Goal: Task Accomplishment & Management: Manage account settings

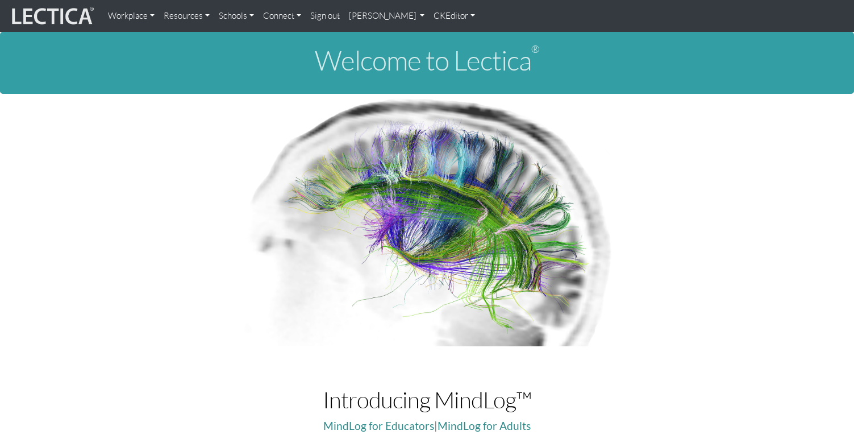
click at [180, 15] on link "Resources" at bounding box center [186, 16] width 55 height 23
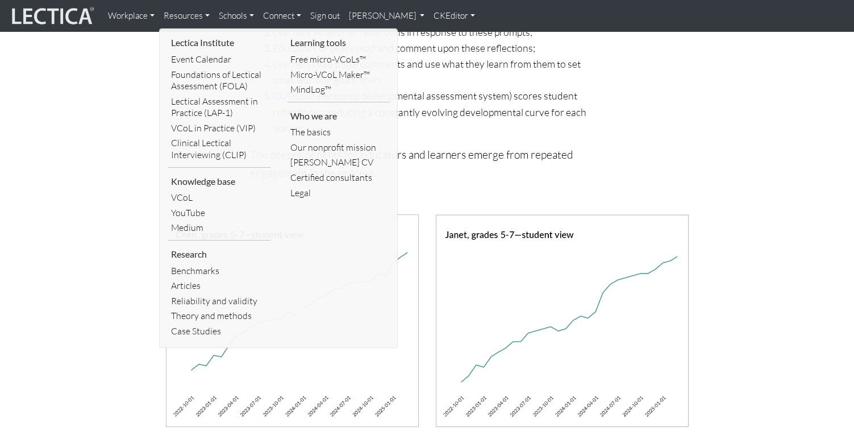
scroll to position [666, 0]
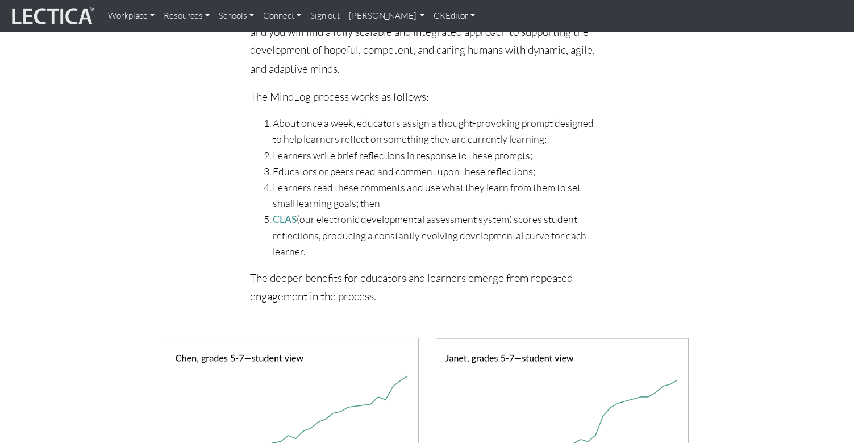
scroll to position [527, 0]
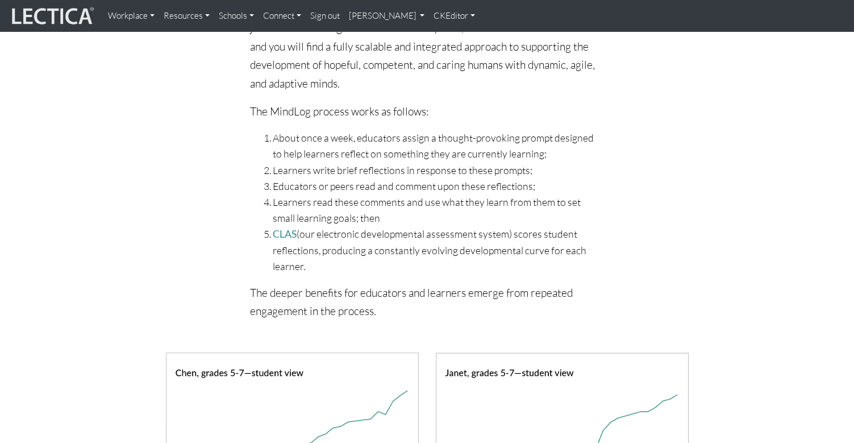
click at [429, 15] on link "CKEditor" at bounding box center [454, 16] width 51 height 23
click at [438, 40] on link "Edit" at bounding box center [449, 41] width 23 height 14
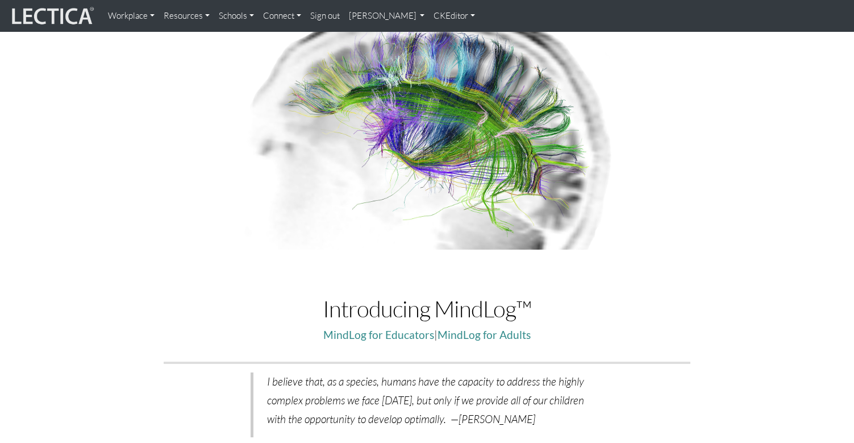
scroll to position [0, 0]
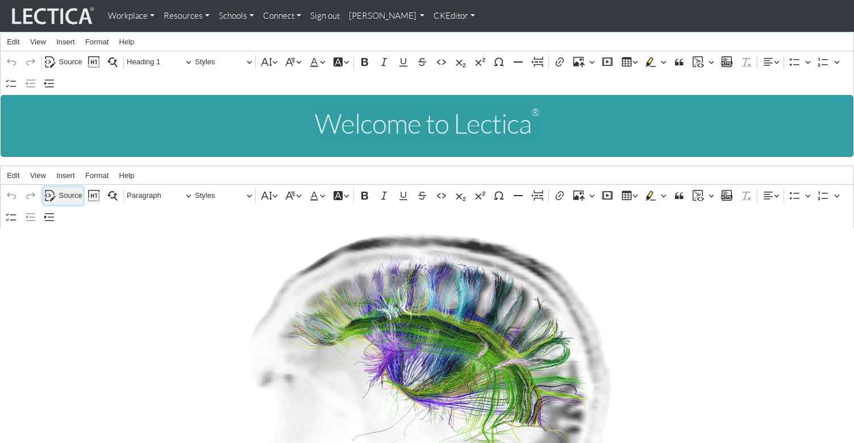
click at [69, 189] on span "Source" at bounding box center [70, 196] width 23 height 14
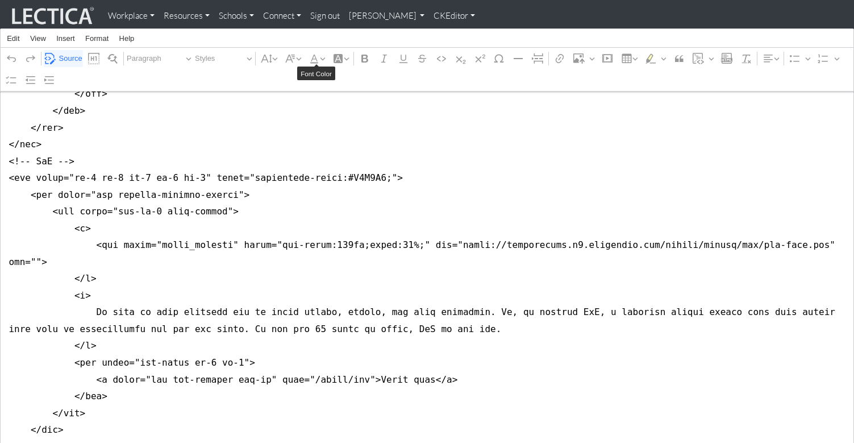
scroll to position [2998, 0]
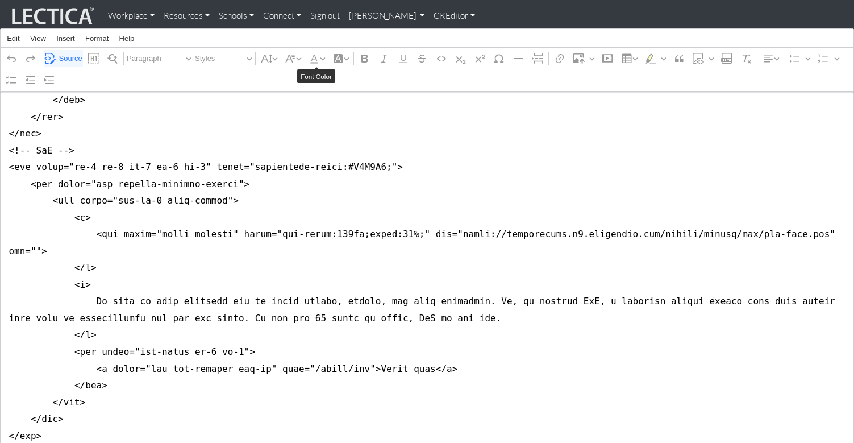
drag, startPoint x: 6, startPoint y: 143, endPoint x: 0, endPoint y: 199, distance: 56.6
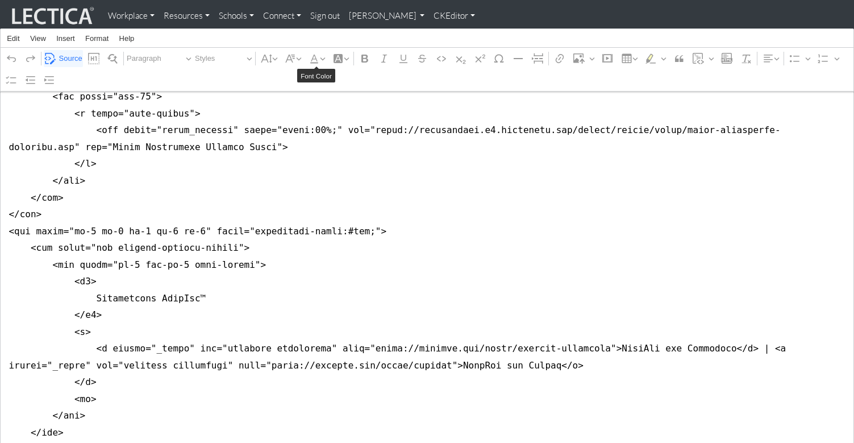
scroll to position [1022, 0]
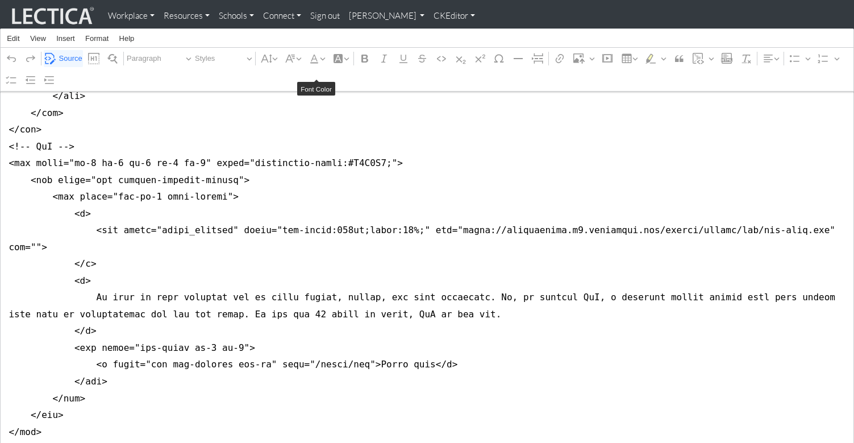
scroll to position [1123, 0]
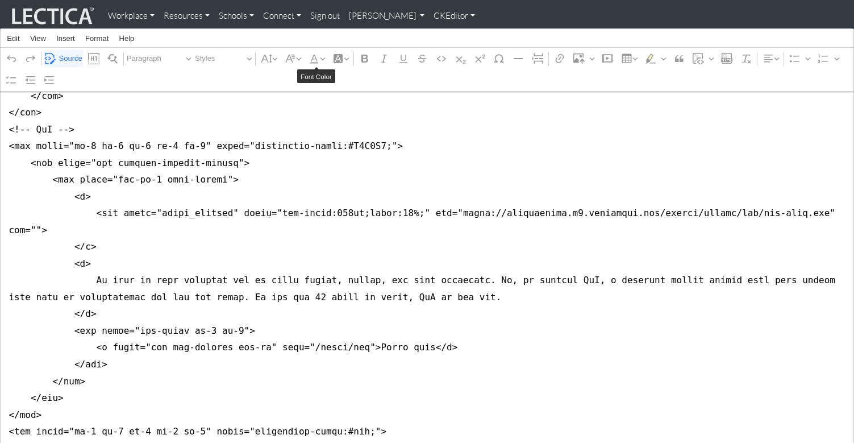
drag, startPoint x: 7, startPoint y: 170, endPoint x: 48, endPoint y: 172, distance: 40.9
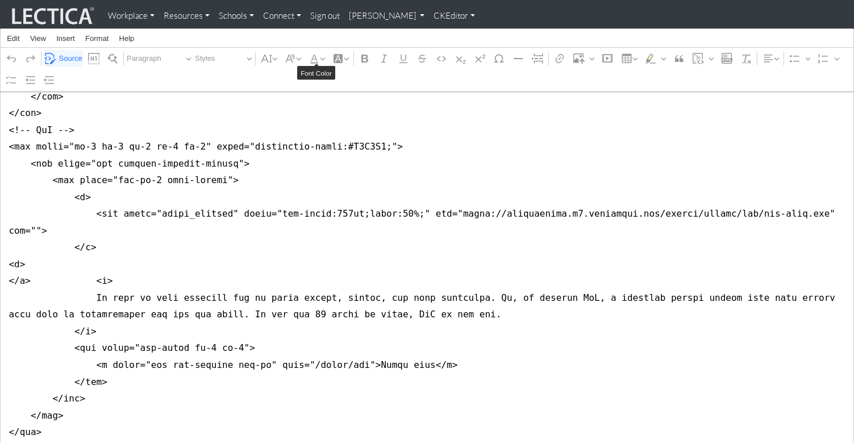
scroll to position [1118, 0]
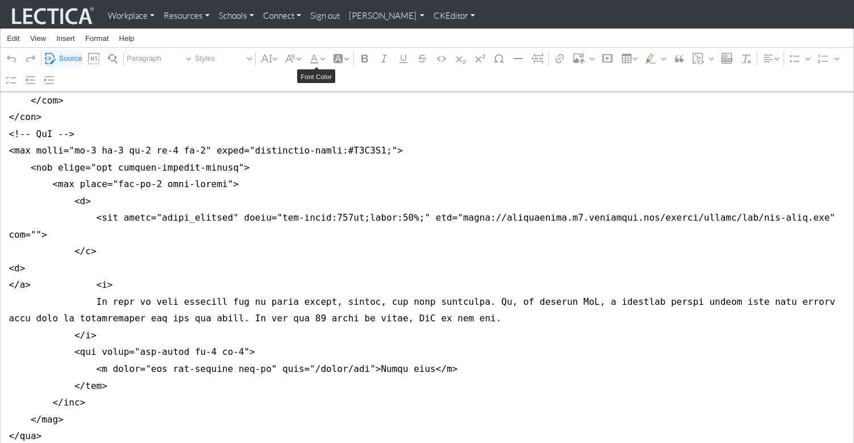
drag, startPoint x: 30, startPoint y: 191, endPoint x: 89, endPoint y: 193, distance: 58.6
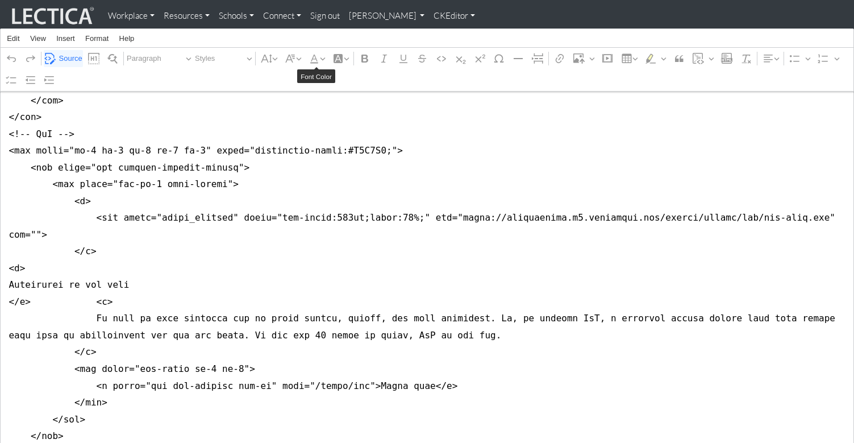
scroll to position [1118, 0]
drag, startPoint x: 264, startPoint y: 285, endPoint x: 428, endPoint y: 285, distance: 164.2
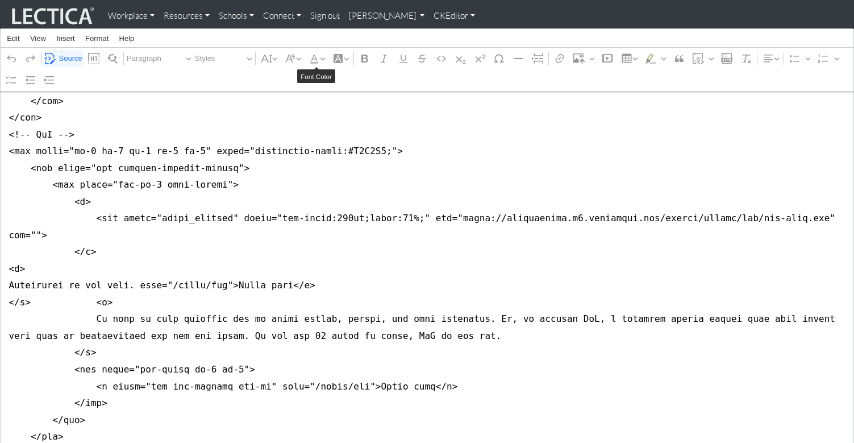
drag, startPoint x: 101, startPoint y: 189, endPoint x: 135, endPoint y: 184, distance: 34.4
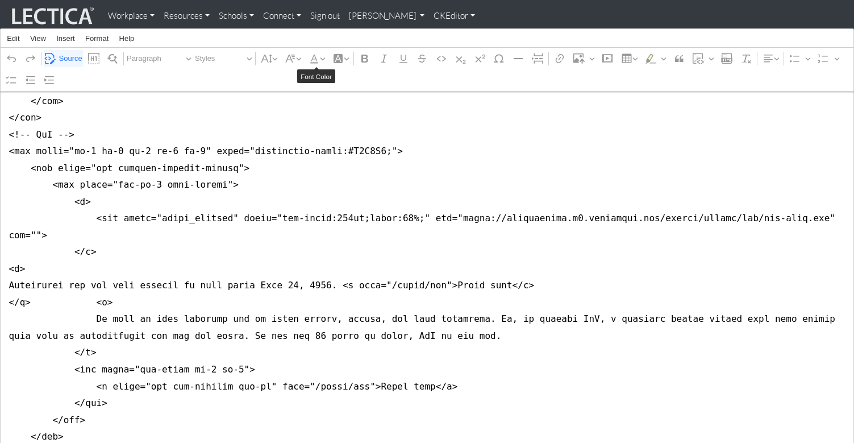
drag, startPoint x: 172, startPoint y: 192, endPoint x: 240, endPoint y: 192, distance: 67.6
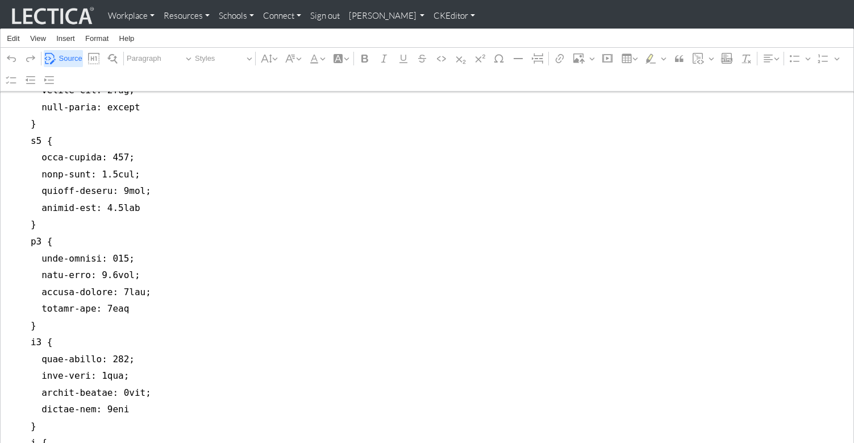
scroll to position [415, 0]
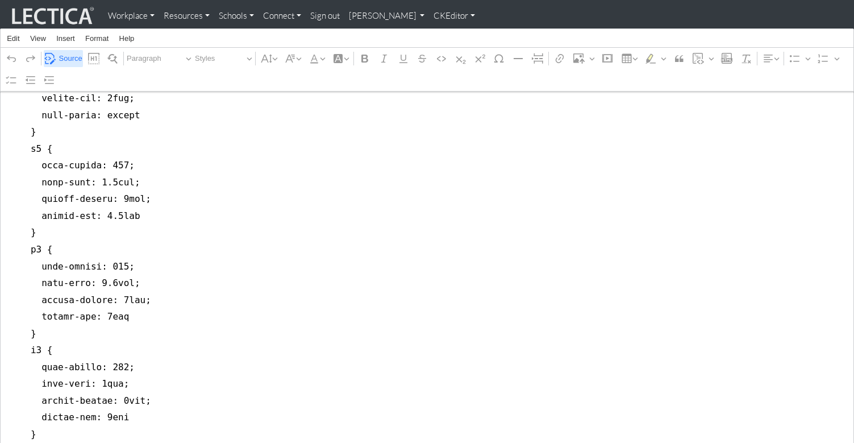
type textarea "<style type="text/css">p { font-size: 1.2rem; line-height: 1.7 } ul li { font-s…"
click at [64, 57] on span "Source" at bounding box center [70, 59] width 23 height 14
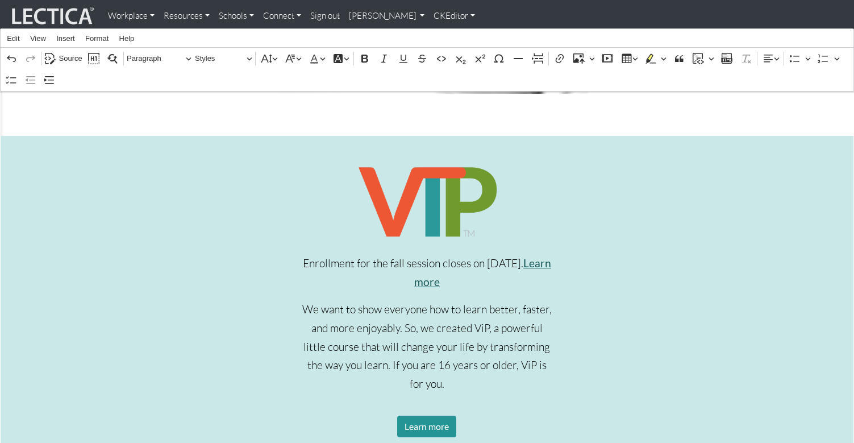
scroll to position [388, 0]
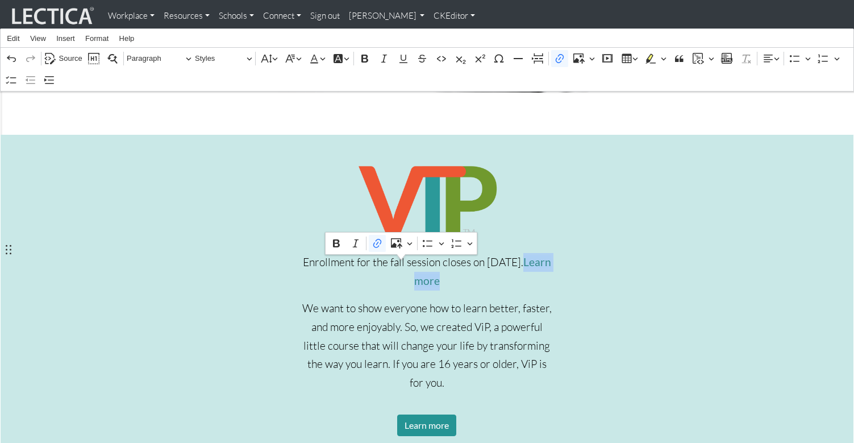
drag, startPoint x: 466, startPoint y: 268, endPoint x: 308, endPoint y: 273, distance: 158.1
click at [308, 273] on p "Enrollment for the fall session closes on [DATE]. Learn more" at bounding box center [426, 271] width 255 height 37
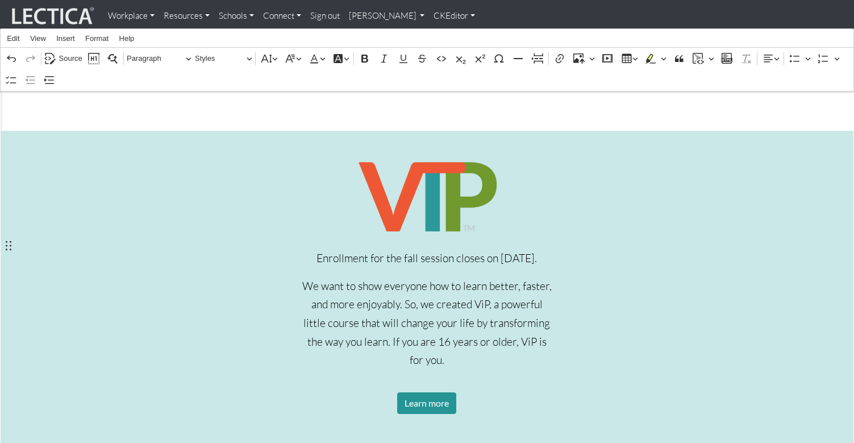
scroll to position [393, 0]
click at [560, 306] on div "Enrollment for the fall session closes on [DATE]. We want to show everyone how …" at bounding box center [427, 298] width 272 height 283
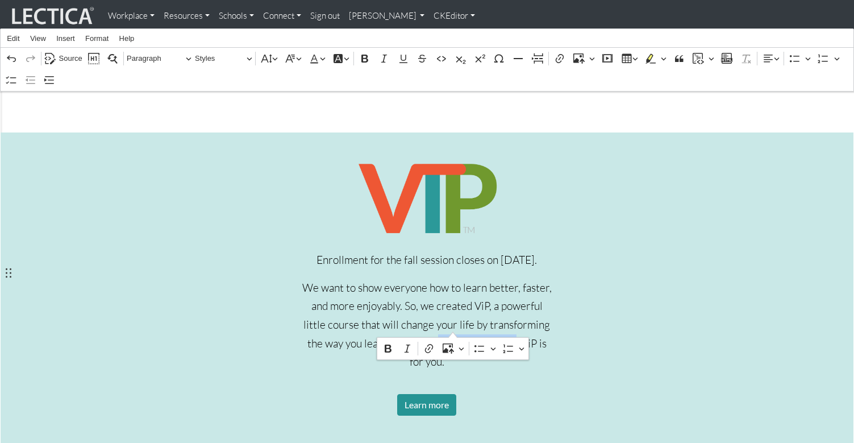
drag, startPoint x: 381, startPoint y: 324, endPoint x: 453, endPoint y: 326, distance: 72.2
click at [453, 326] on p "We want to show everyone how to learn better, faster, and more enjoyably. So, w…" at bounding box center [426, 324] width 255 height 93
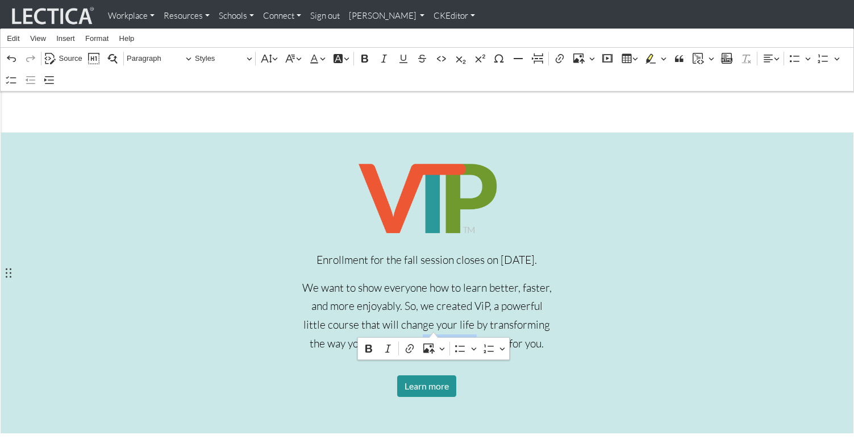
drag, startPoint x: 384, startPoint y: 324, endPoint x: 434, endPoint y: 324, distance: 50.0
click at [434, 324] on p "We want to show everyone how to learn better, faster, and more enjoyably. So, w…" at bounding box center [426, 315] width 255 height 74
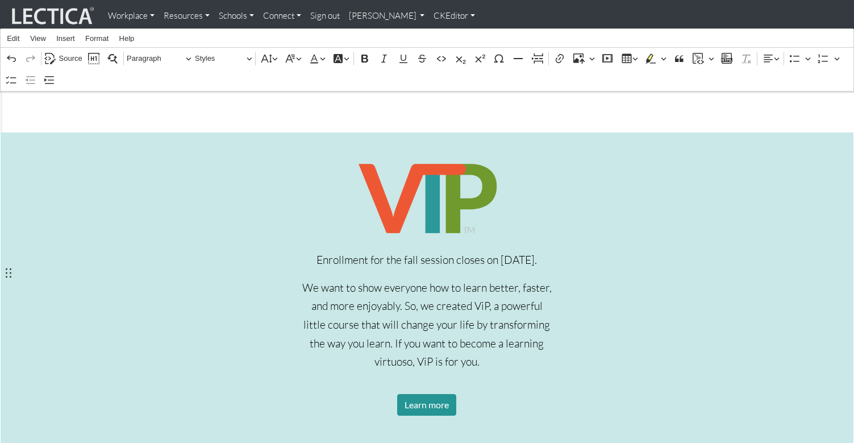
scroll to position [392, 0]
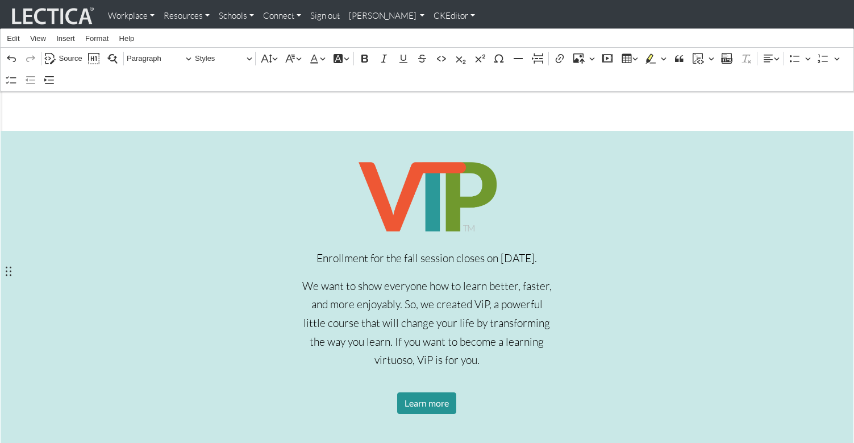
click at [567, 322] on div "Enrollment for the fall session closes on [DATE]. We want to show everyone how …" at bounding box center [426, 299] width 815 height 283
click at [467, 378] on p "Now, with MindLog!" at bounding box center [426, 387] width 255 height 19
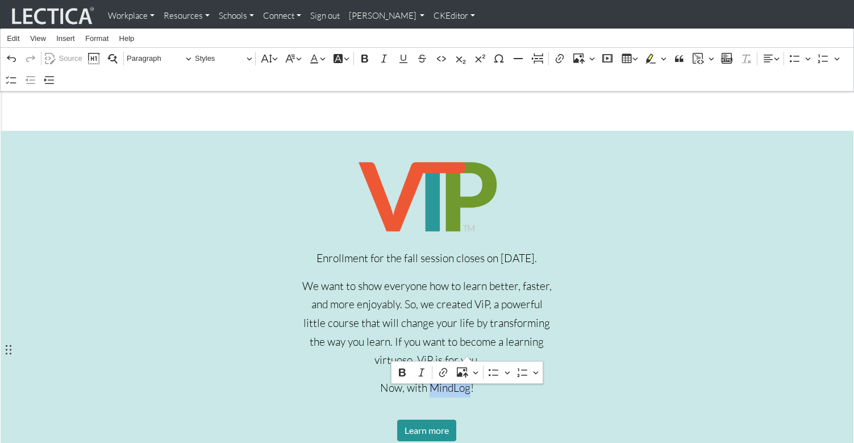
drag, startPoint x: 430, startPoint y: 351, endPoint x: 466, endPoint y: 351, distance: 35.8
click at [466, 378] on p "Now, with MindLog!" at bounding box center [426, 387] width 255 height 19
click at [440, 371] on icon "Editor contextual toolbar" at bounding box center [443, 372] width 8 height 9
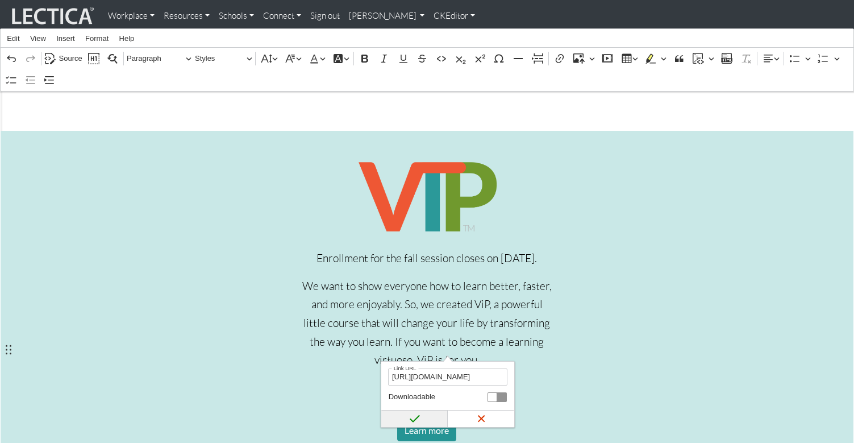
type input "[URL][DOMAIN_NAME]"
click at [414, 418] on icon "submit" at bounding box center [414, 418] width 11 height 11
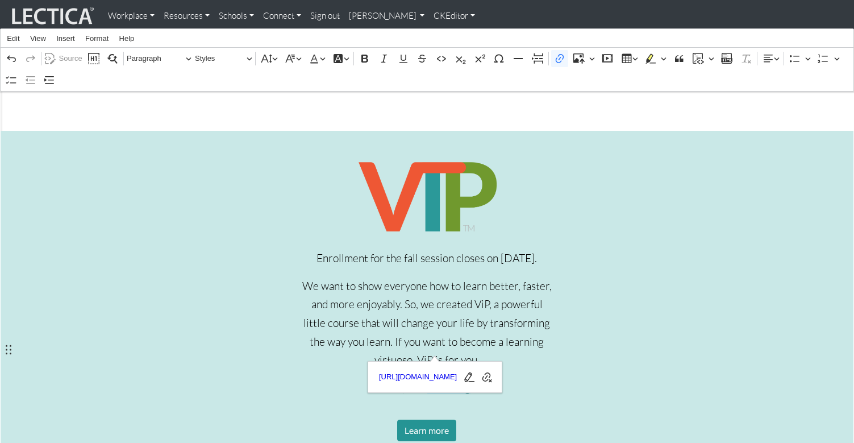
click at [124, 349] on div "Enrollment for the fall session closes on [DATE]. We want to show everyone how …" at bounding box center [426, 313] width 815 height 311
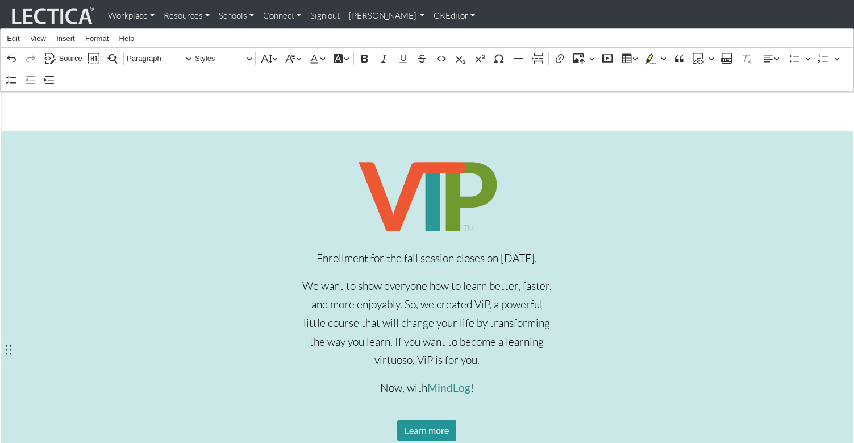
scroll to position [393, 0]
click at [429, 16] on link "CKEditor" at bounding box center [454, 16] width 51 height 23
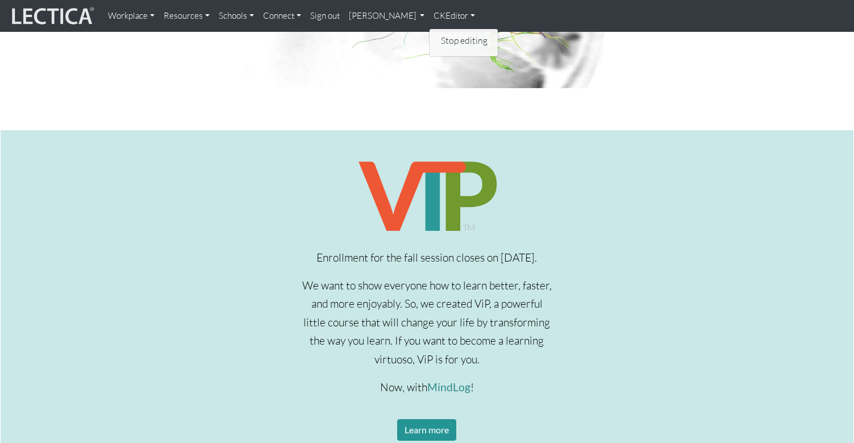
click at [438, 38] on link "Stop editing" at bounding box center [464, 41] width 52 height 14
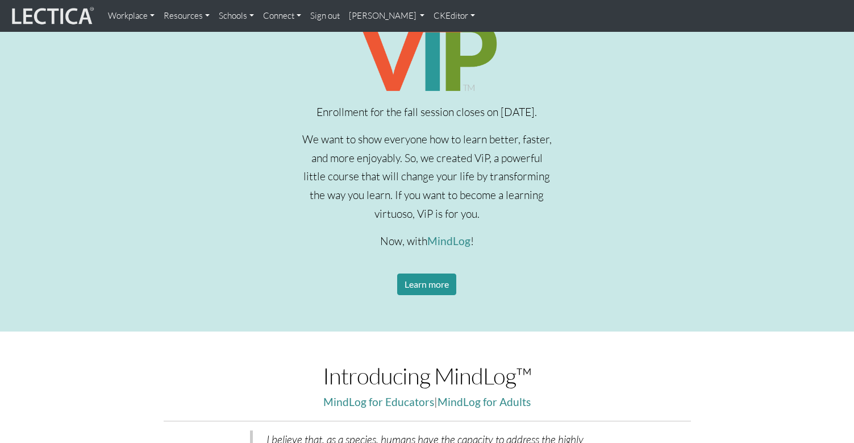
click at [346, 16] on link "[PERSON_NAME]" at bounding box center [386, 16] width 85 height 23
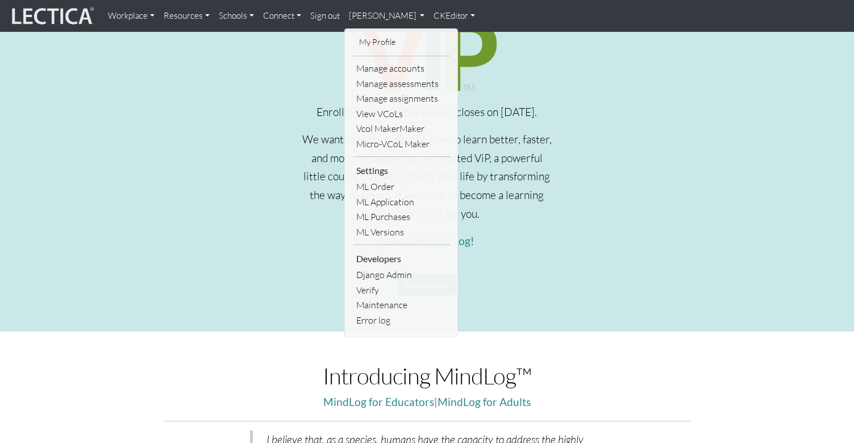
click at [365, 93] on link "Manage assignments" at bounding box center [401, 98] width 97 height 15
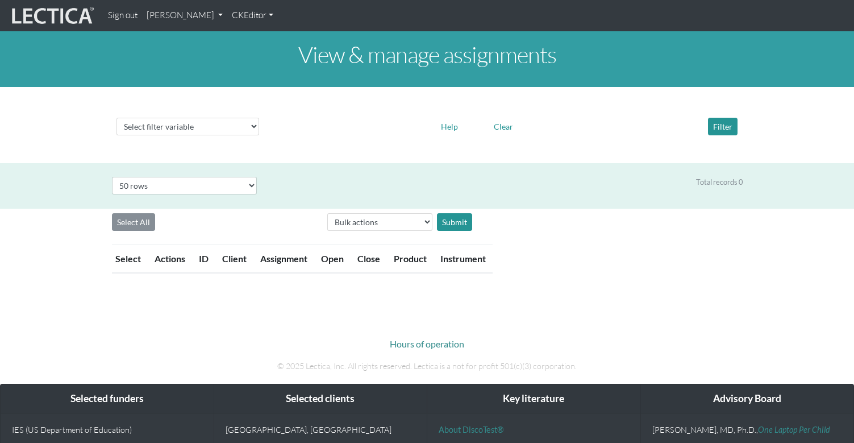
select select "50"
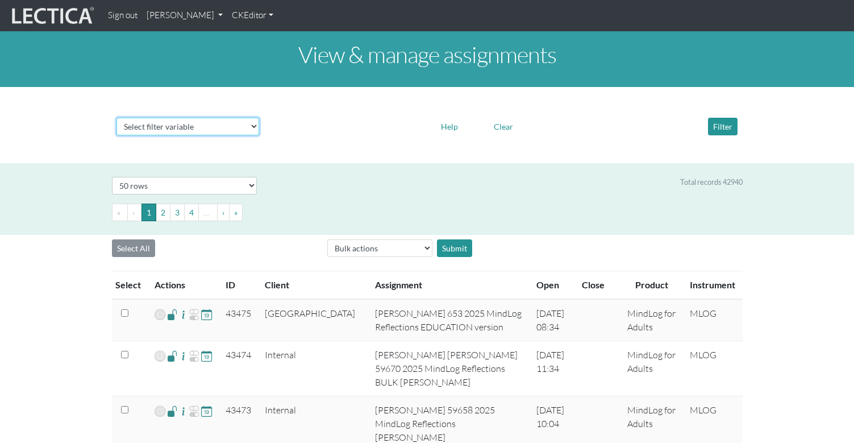
click at [177, 118] on select "Select filter variable Assignment name Assignment ID Client name Date open Date…" at bounding box center [187, 127] width 143 height 18
select select "id"
click at [116, 135] on select "Select filter variable Assignment name Assignment ID Client name Date open Date…" at bounding box center [187, 127] width 143 height 18
select select
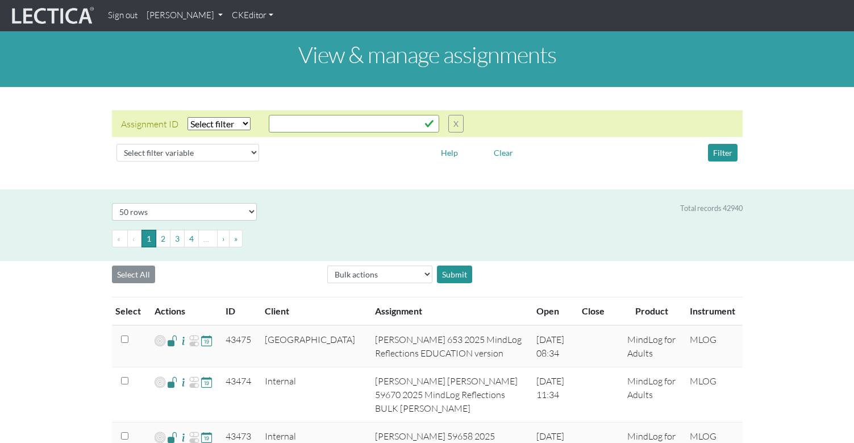
click at [213, 117] on select "Select filter Equals List Greater than Less than" at bounding box center [219, 123] width 63 height 13
select select "equal"
click at [188, 117] on select "Select filter Equals List Greater than Less than" at bounding box center [219, 123] width 63 height 13
click at [281, 115] on input "text" at bounding box center [354, 124] width 170 height 18
paste input "43360"
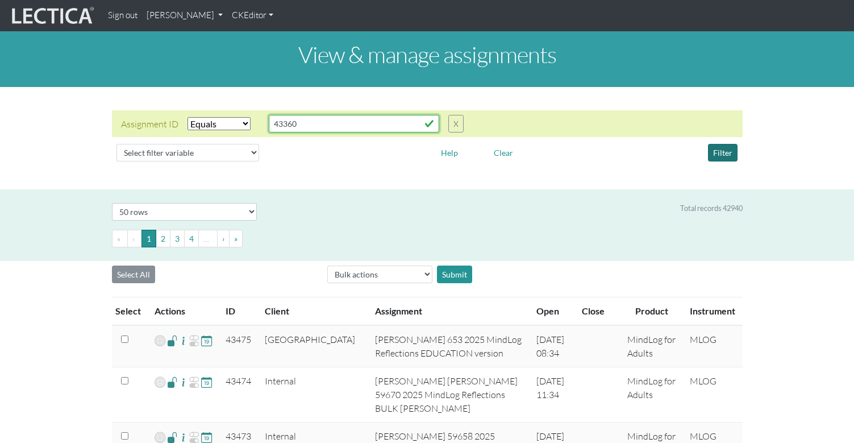
type input "43360"
click at [723, 144] on button "Filter" at bounding box center [723, 153] width 30 height 18
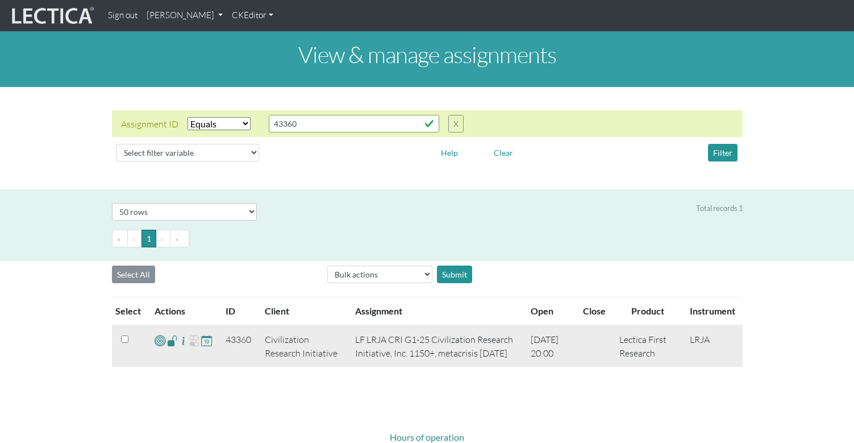
click at [155, 334] on span at bounding box center [160, 340] width 11 height 13
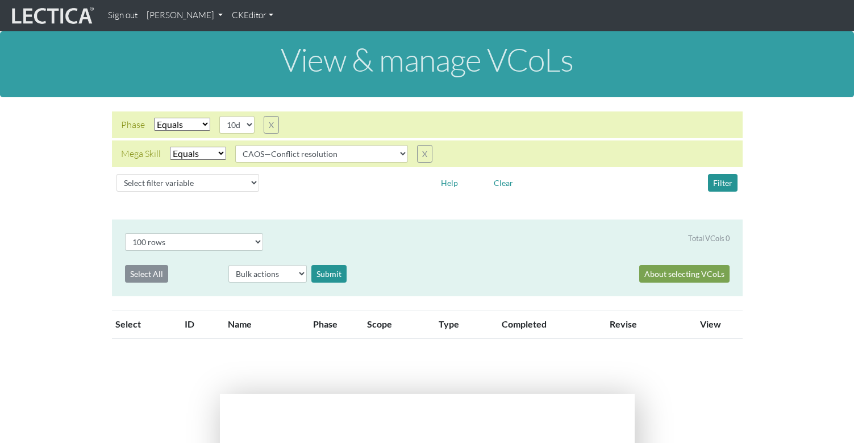
select select "100"
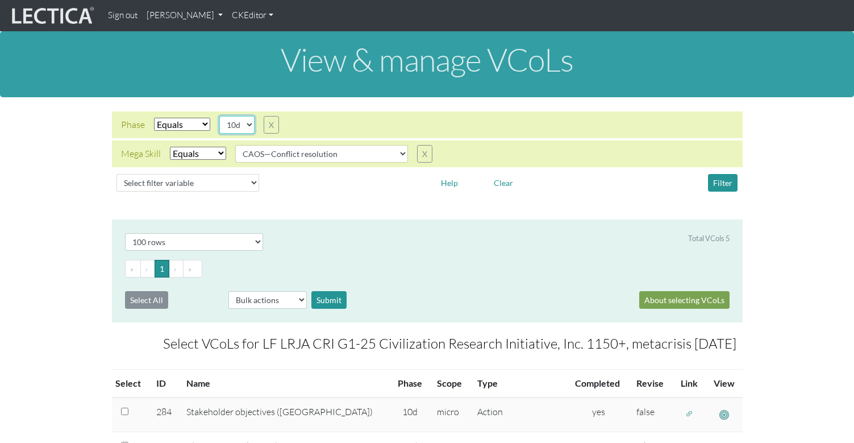
click at [242, 116] on select "10d 11a 11b 11c 11d 12a" at bounding box center [236, 125] width 35 height 18
click at [219, 116] on select "10d 11a 11b 11c 11d 12a" at bounding box center [236, 125] width 35 height 18
click at [722, 174] on button "Filter" at bounding box center [723, 183] width 30 height 18
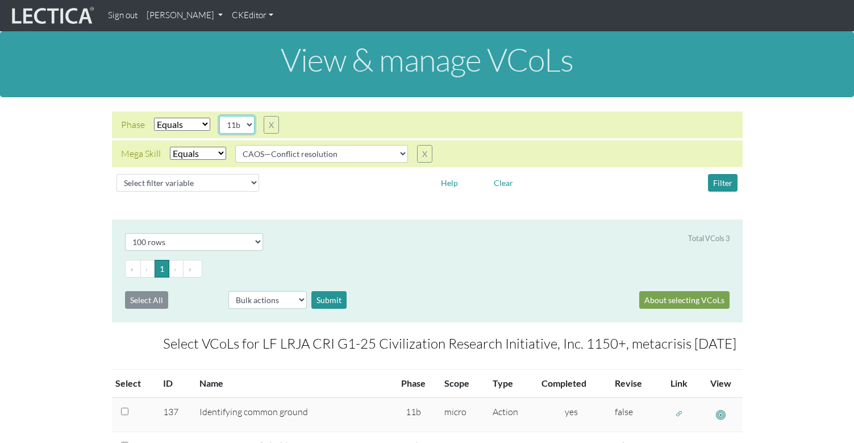
click at [241, 117] on select "10d 11a 11b 11c 11d 12a" at bounding box center [236, 125] width 35 height 18
select select "11c"
click at [219, 116] on select "10d 11a 11b 11c 11d 12a" at bounding box center [236, 125] width 35 height 18
click at [723, 174] on button "Filter" at bounding box center [723, 183] width 30 height 18
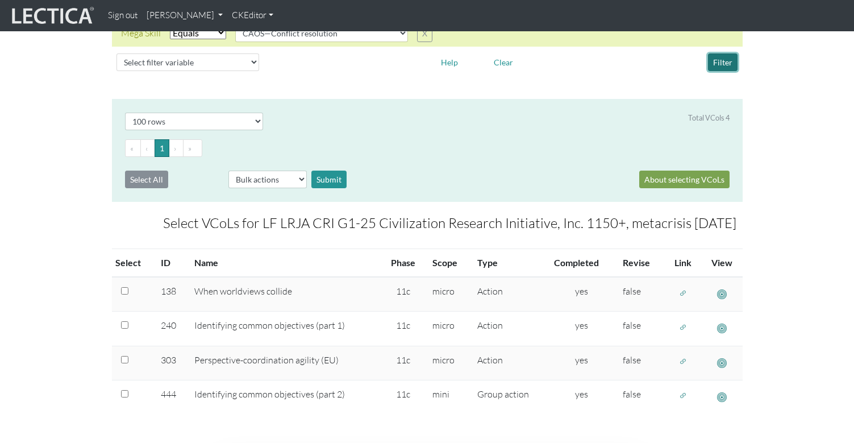
scroll to position [122, 0]
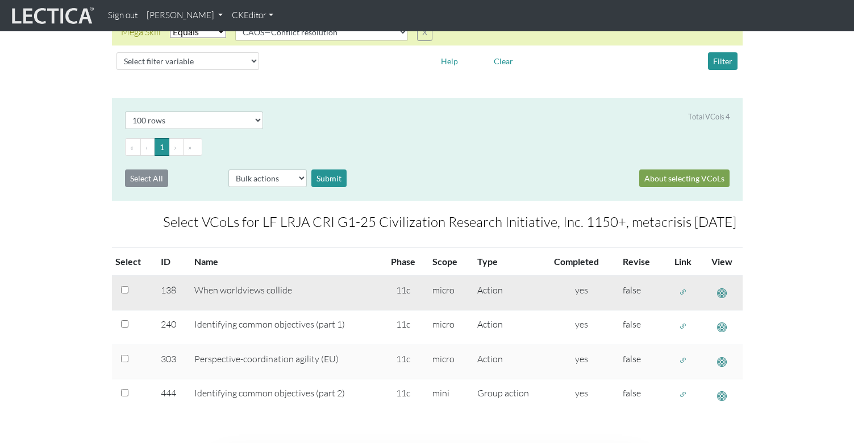
click at [721, 287] on span "button" at bounding box center [722, 293] width 10 height 12
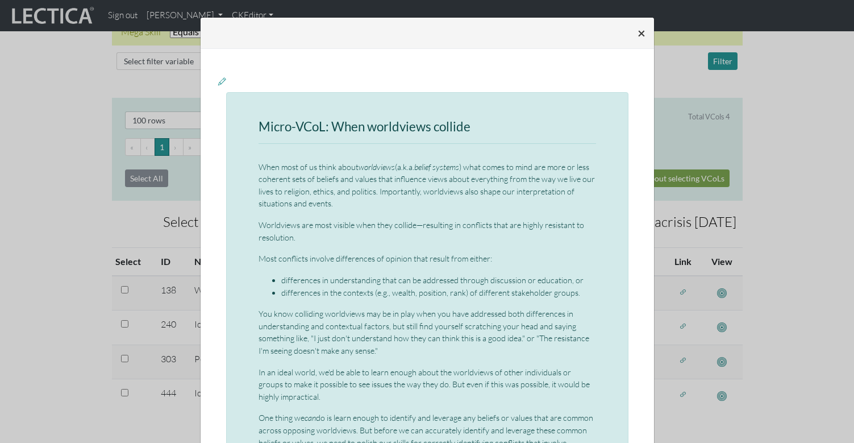
click at [642, 31] on span "×" at bounding box center [642, 32] width 8 height 16
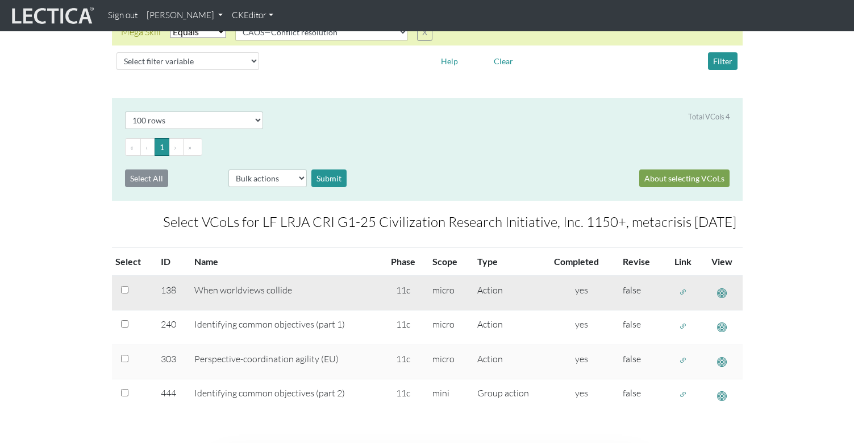
click at [682, 287] on span "button" at bounding box center [683, 292] width 8 height 10
